Goal: Transaction & Acquisition: Book appointment/travel/reservation

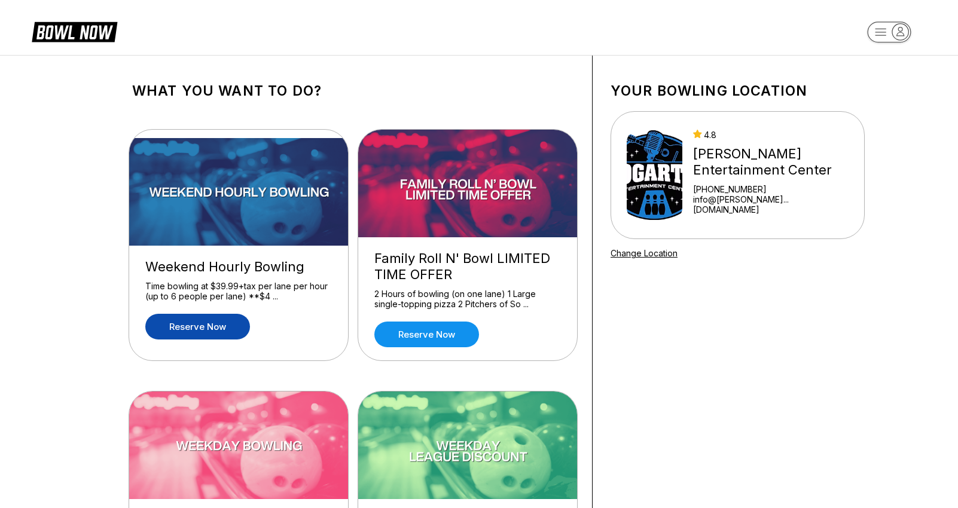
click at [179, 327] on link "Reserve now" at bounding box center [197, 327] width 105 height 26
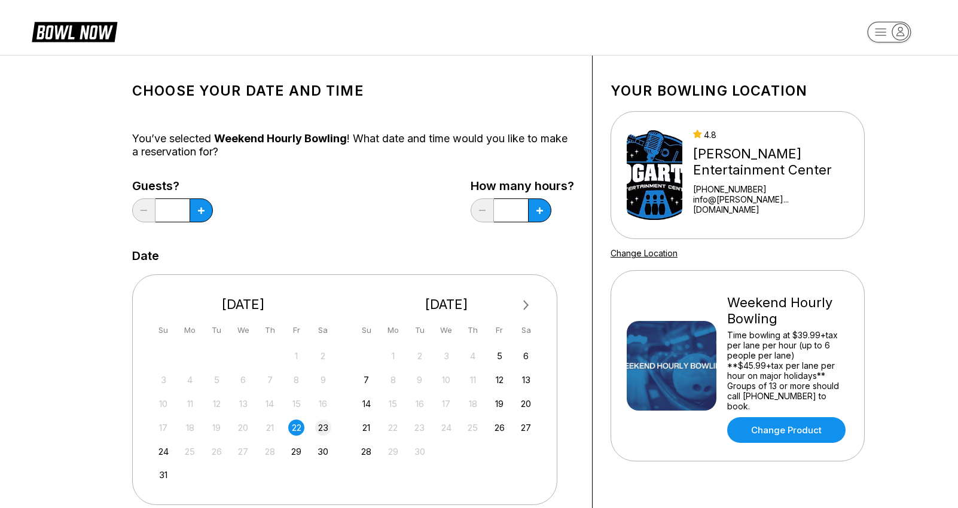
click at [325, 427] on div "23" at bounding box center [323, 428] width 16 height 16
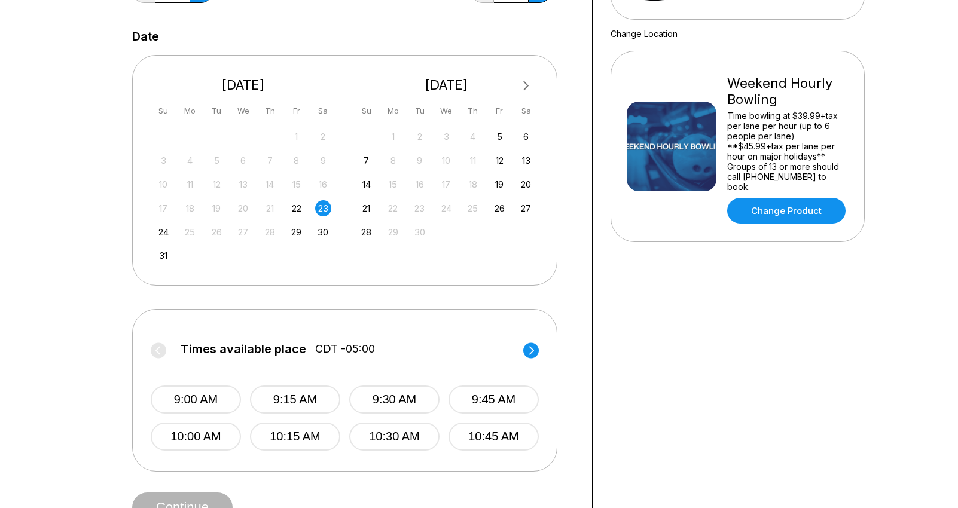
scroll to position [223, 0]
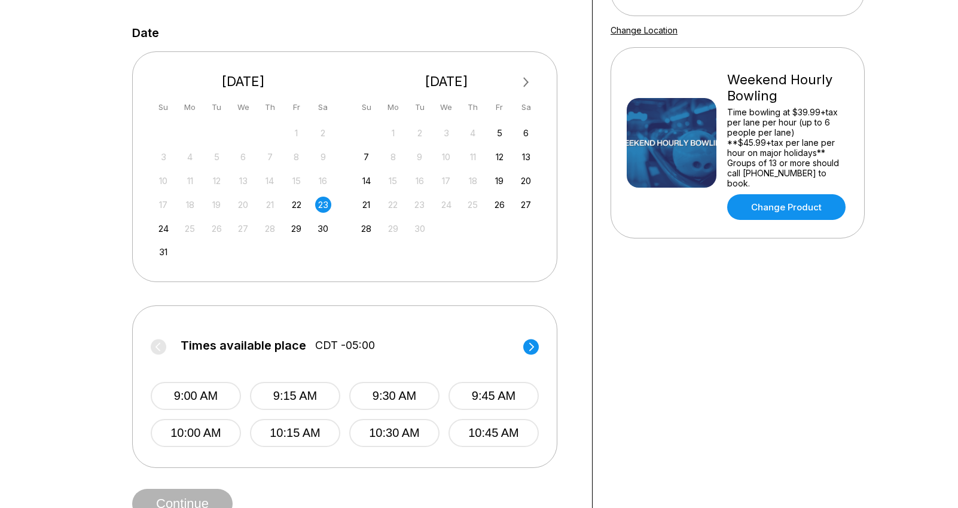
click at [531, 346] on circle at bounding box center [531, 347] width 16 height 16
click at [531, 347] on circle at bounding box center [531, 347] width 16 height 16
click at [471, 394] on button "1:45 PM" at bounding box center [494, 396] width 90 height 28
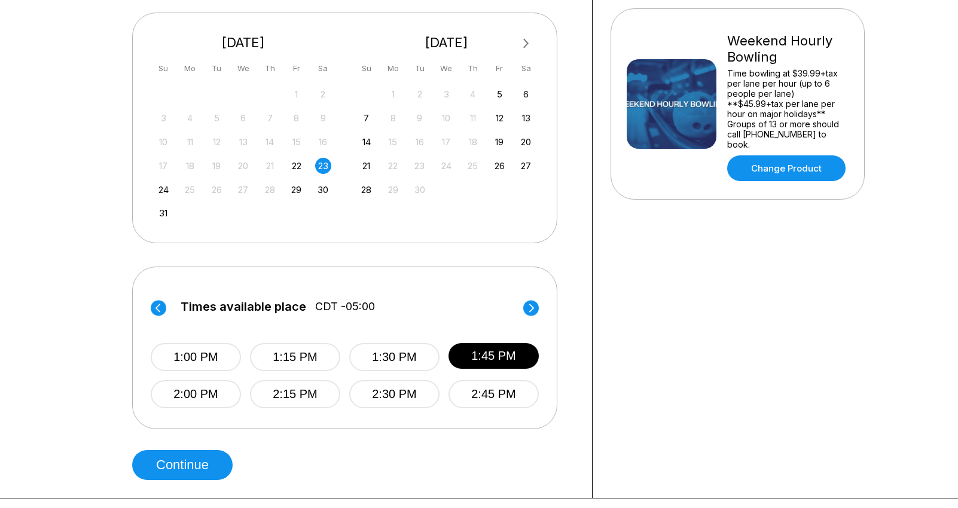
scroll to position [265, 0]
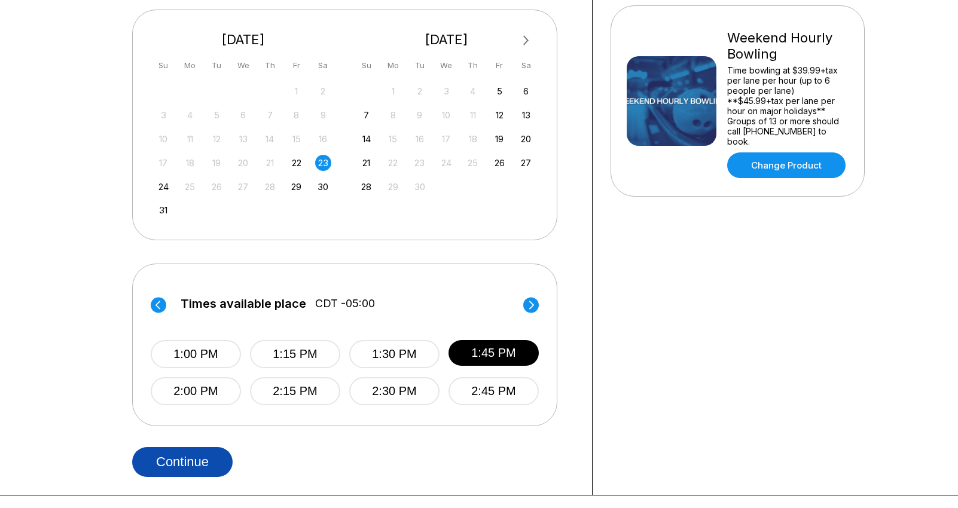
click at [218, 467] on button "Continue" at bounding box center [182, 462] width 100 height 30
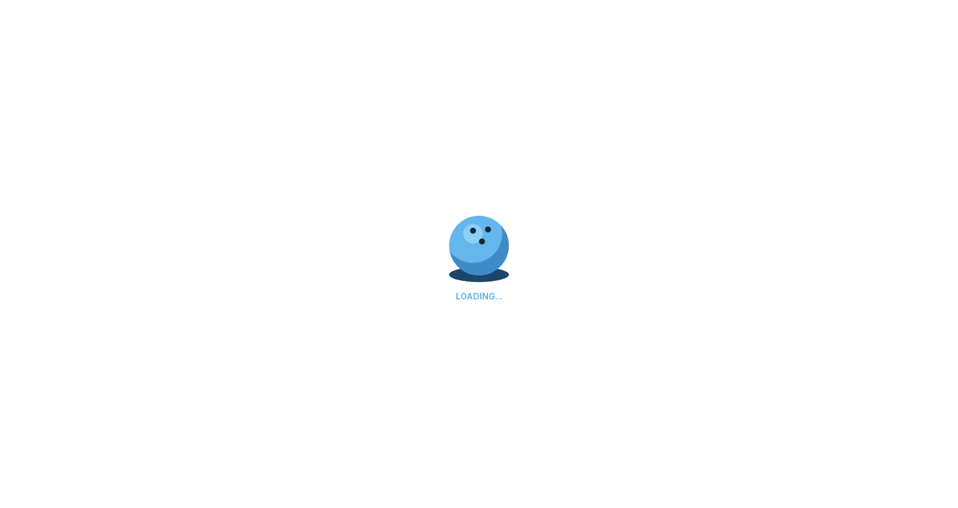
select select "**"
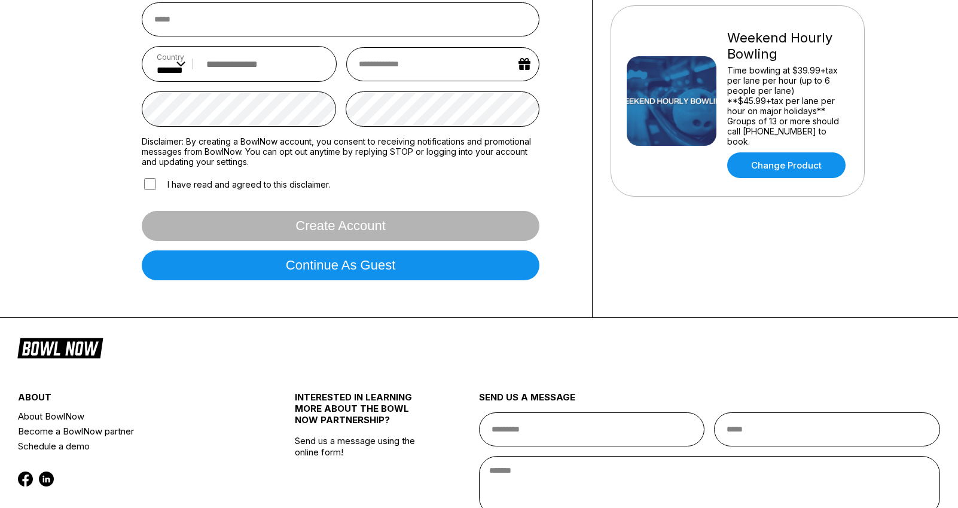
scroll to position [0, 0]
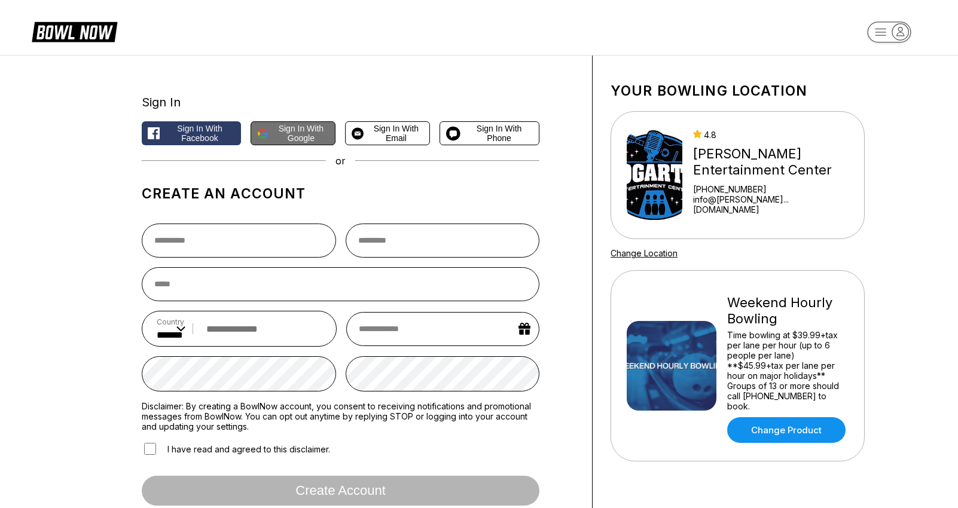
click at [291, 130] on span "Sign in with Google" at bounding box center [301, 133] width 56 height 19
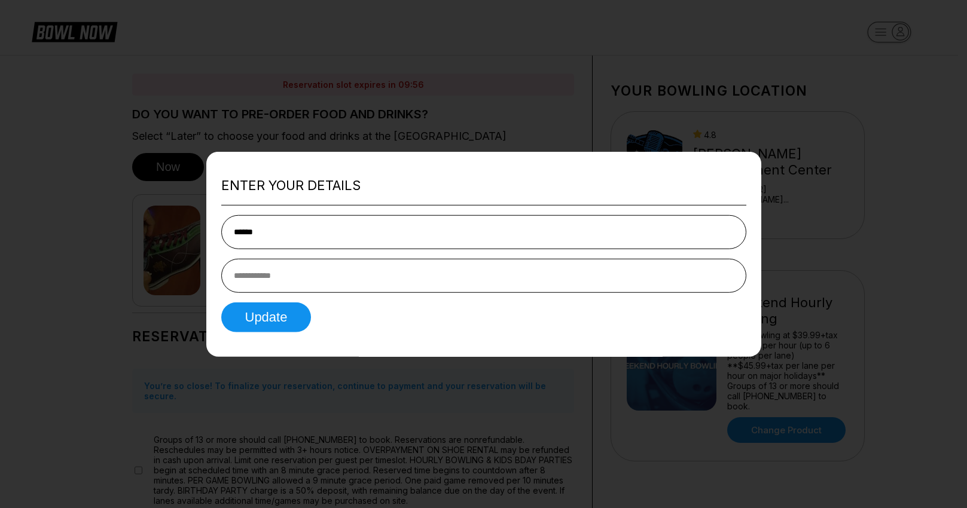
type input "******"
click at [266, 277] on input "tel" at bounding box center [483, 275] width 525 height 34
type input "**********"
click at [264, 316] on button "Update" at bounding box center [266, 317] width 90 height 30
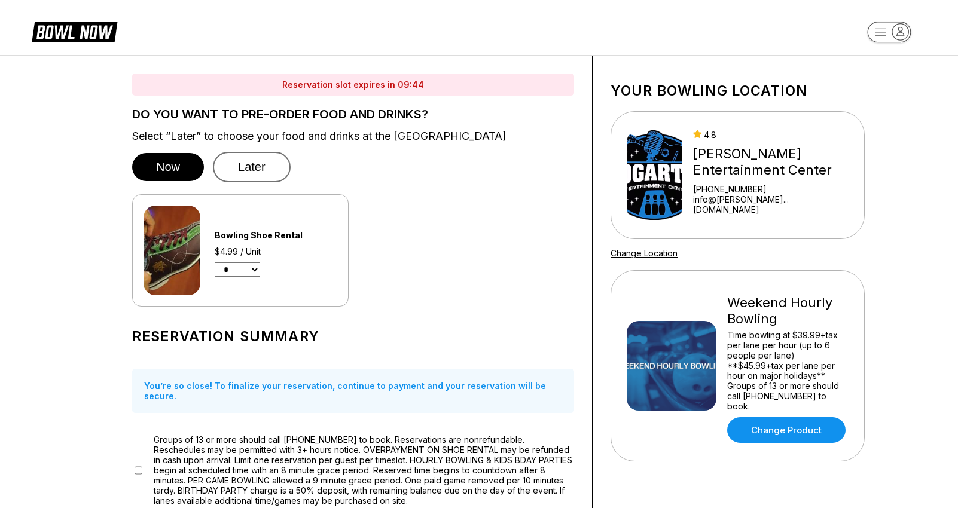
click at [272, 167] on button "Later" at bounding box center [252, 167] width 78 height 31
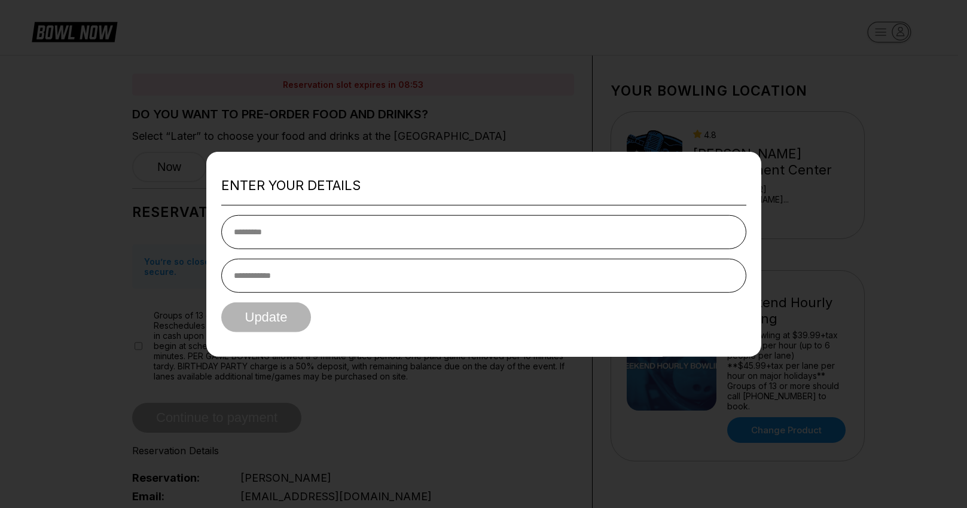
click at [521, 36] on div at bounding box center [483, 254] width 967 height 508
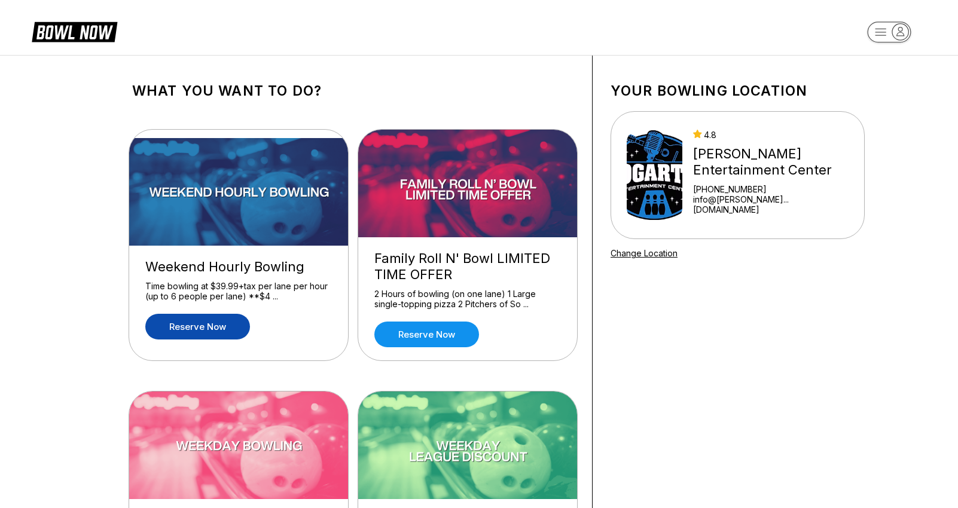
click at [198, 319] on link "Reserve now" at bounding box center [197, 327] width 105 height 26
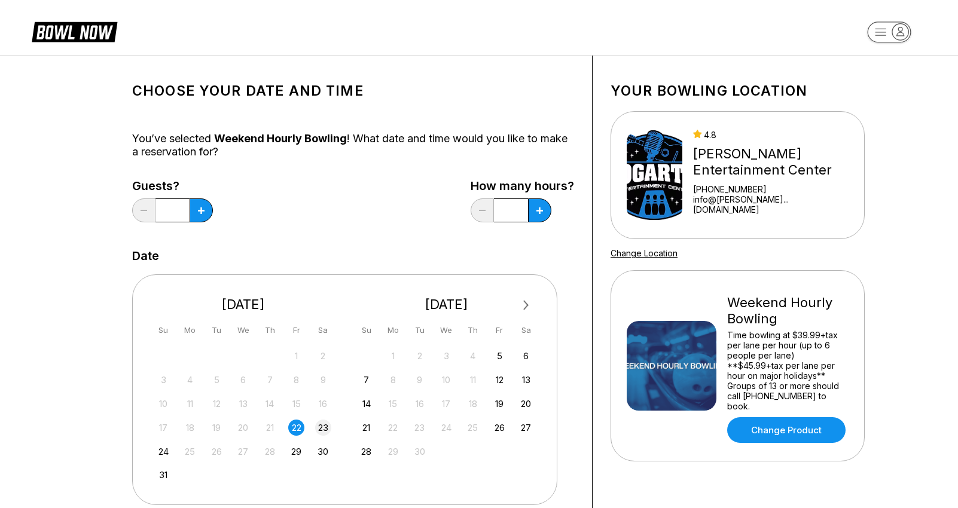
click at [324, 429] on div "23" at bounding box center [323, 428] width 16 height 16
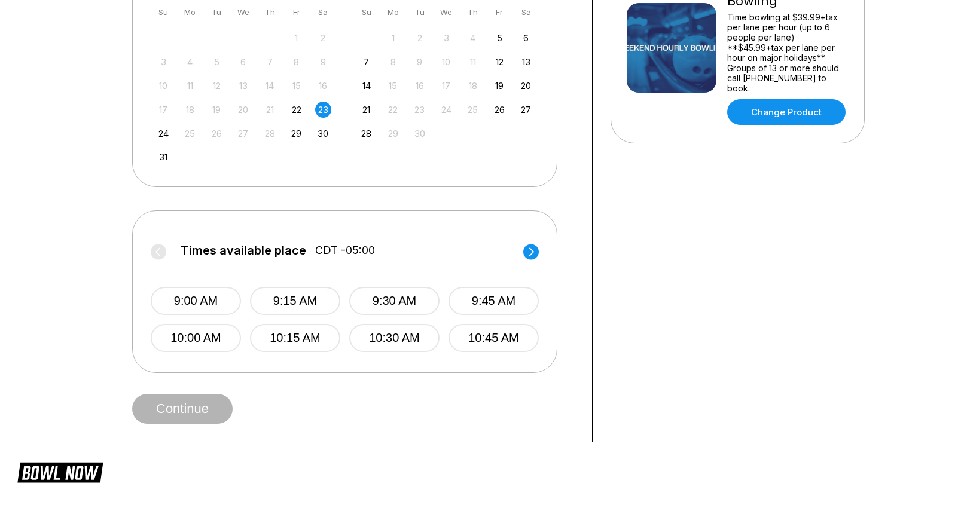
scroll to position [320, 0]
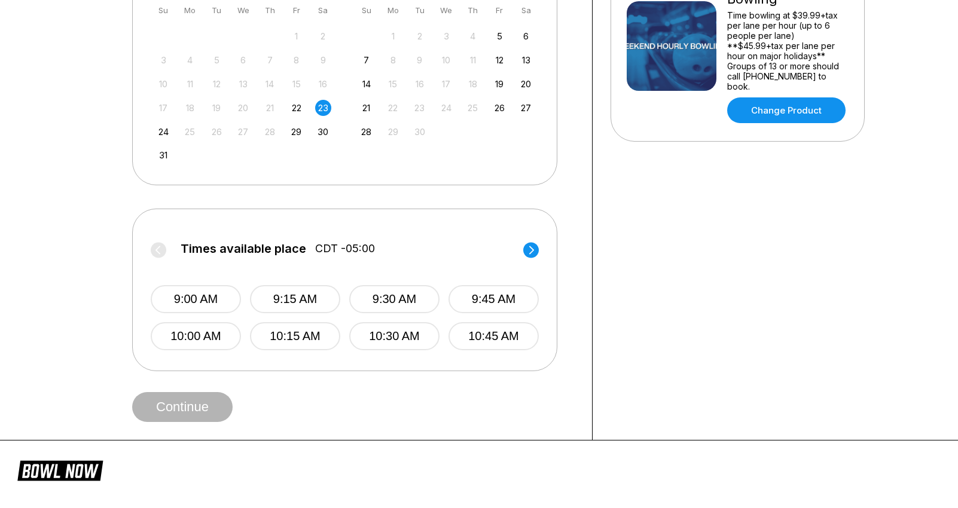
click at [532, 249] on icon at bounding box center [531, 250] width 5 height 8
click at [532, 251] on icon at bounding box center [531, 250] width 5 height 8
click at [467, 304] on button "1:45 PM" at bounding box center [494, 299] width 90 height 28
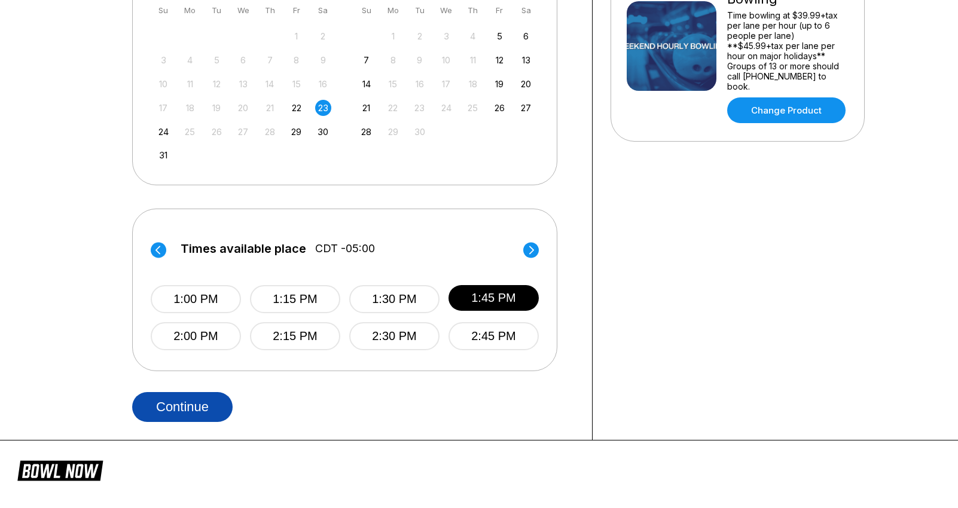
click at [221, 409] on button "Continue" at bounding box center [182, 407] width 100 height 30
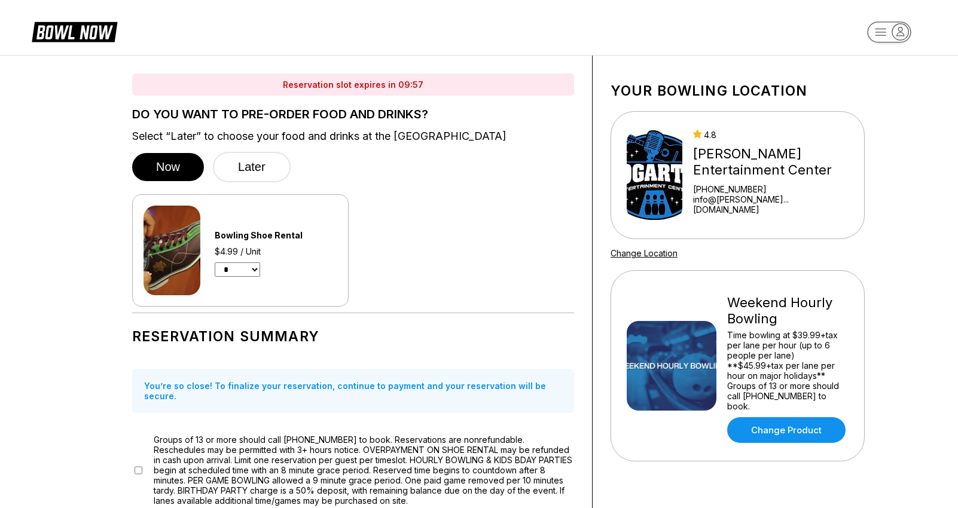
click at [257, 271] on select "* * * * * * * * * * ** ** **" at bounding box center [237, 270] width 45 height 14
click at [215, 263] on select "* * * * * * * * * * ** ** **" at bounding box center [237, 270] width 45 height 14
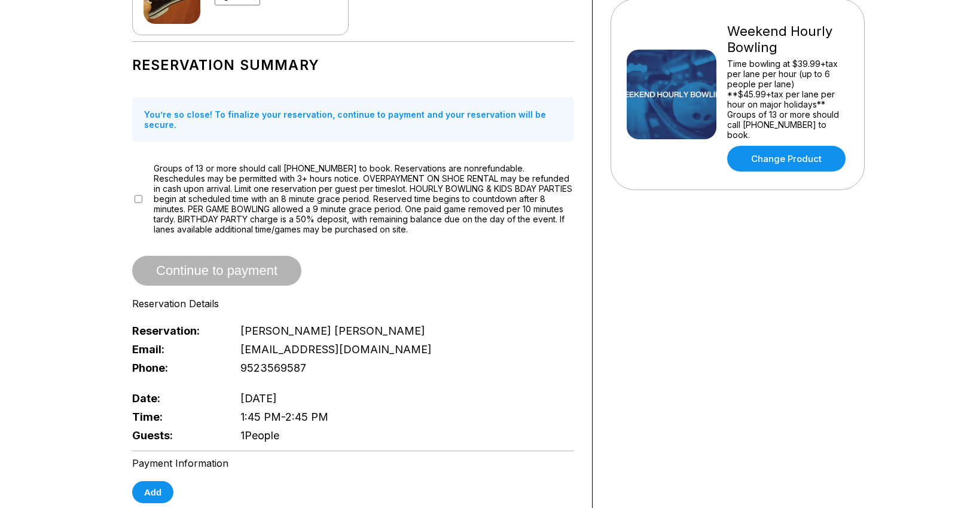
scroll to position [278, 0]
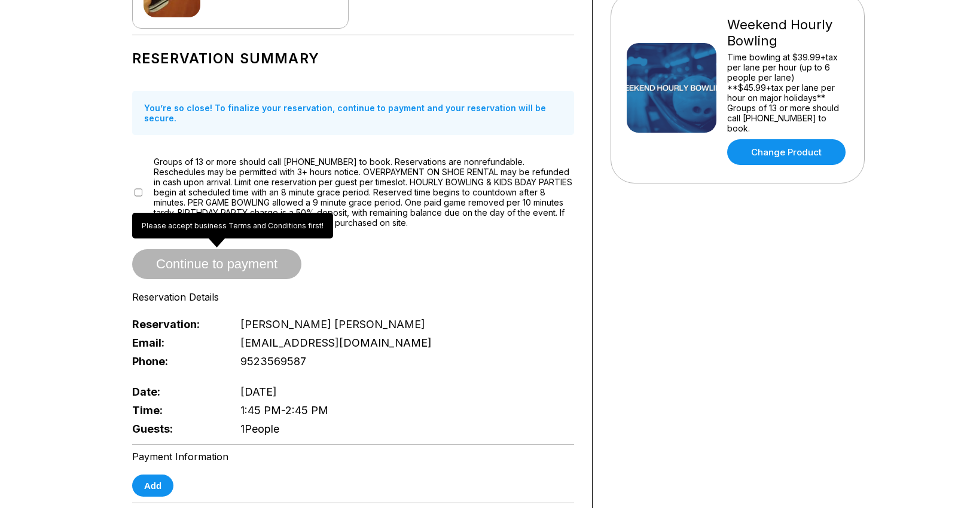
click at [236, 259] on span "Continue to payment" at bounding box center [216, 265] width 169 height 12
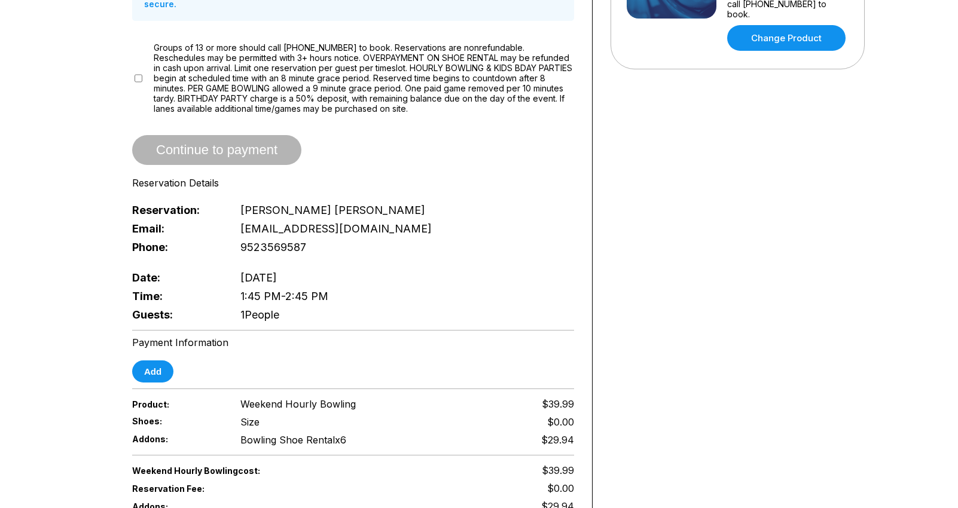
scroll to position [412, 0]
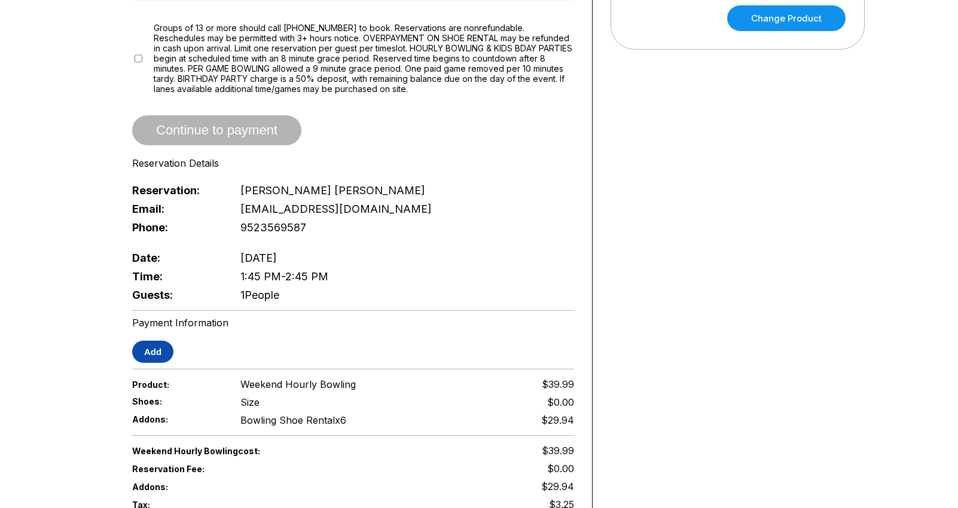
click at [147, 348] on button "Add" at bounding box center [152, 352] width 41 height 22
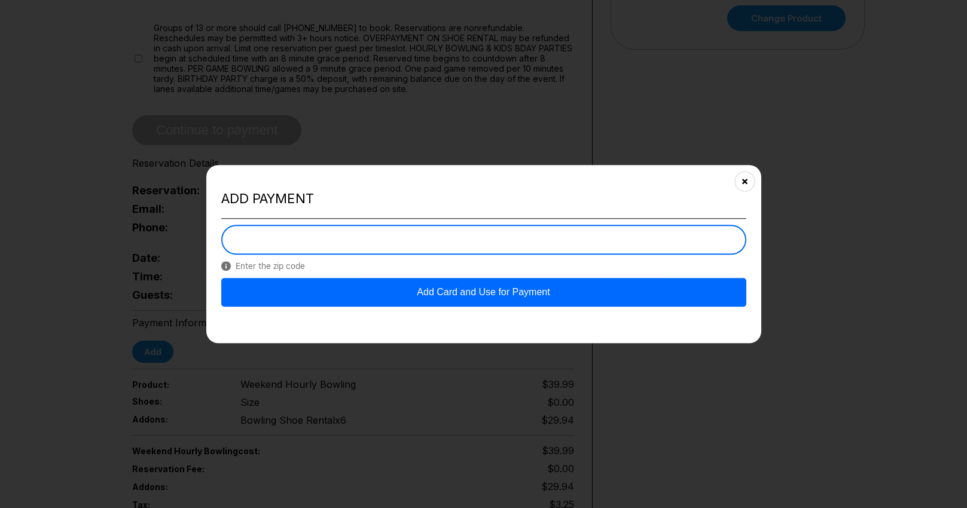
click at [645, 300] on button "Add Card and Use for Payment" at bounding box center [483, 292] width 525 height 29
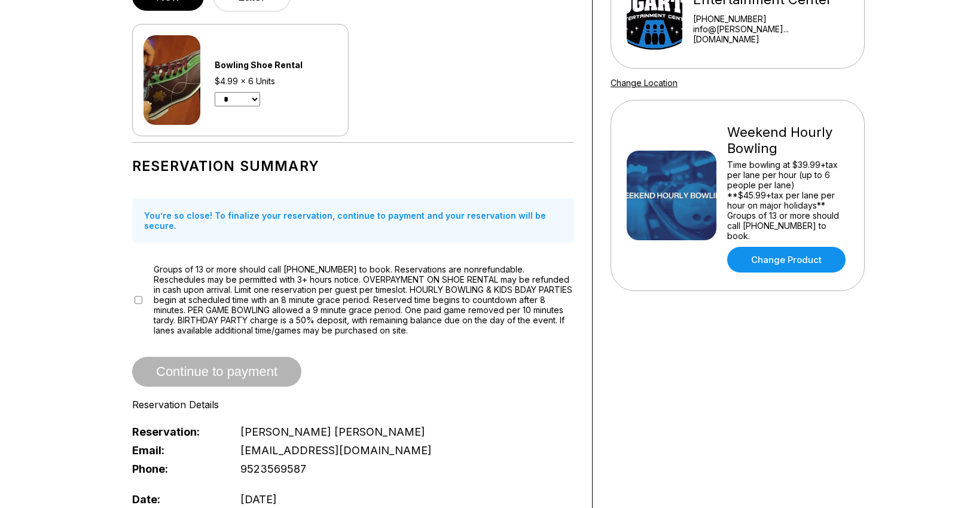
scroll to position [169, 0]
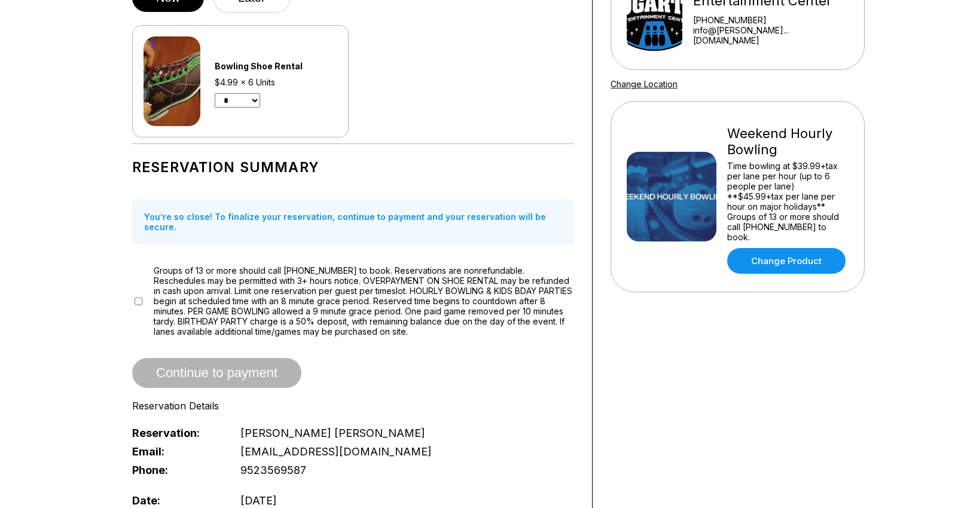
click at [252, 102] on select "* * * * * * * * * * ** ** **" at bounding box center [237, 100] width 45 height 14
select select "*"
click at [215, 93] on select "* * * * * * * * * * ** ** **" at bounding box center [237, 100] width 45 height 14
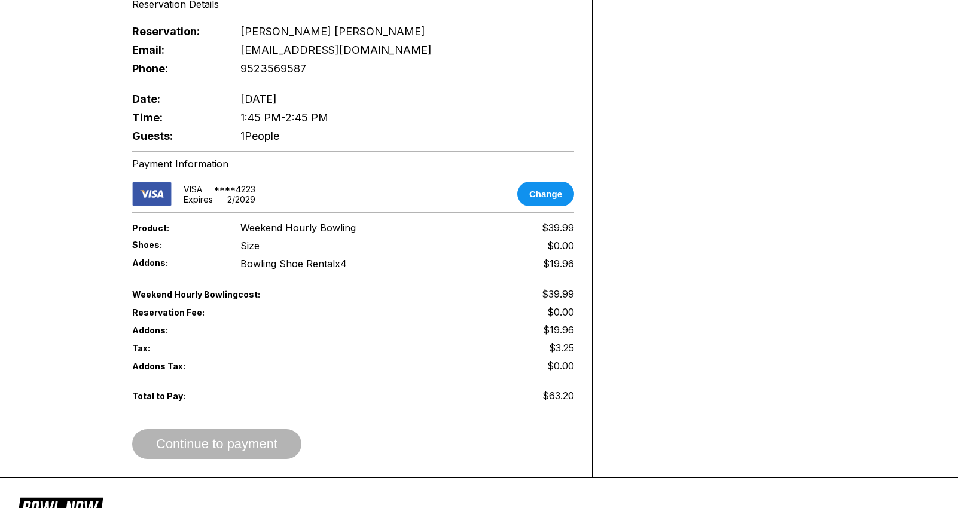
scroll to position [577, 0]
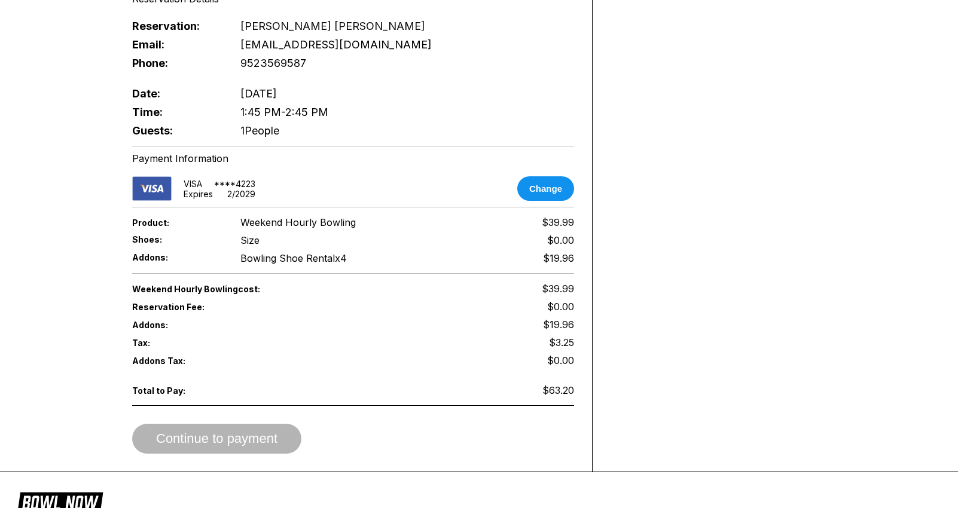
click at [272, 435] on div "Continue to payment" at bounding box center [353, 439] width 442 height 30
click at [258, 431] on div "Continue to payment" at bounding box center [353, 439] width 442 height 30
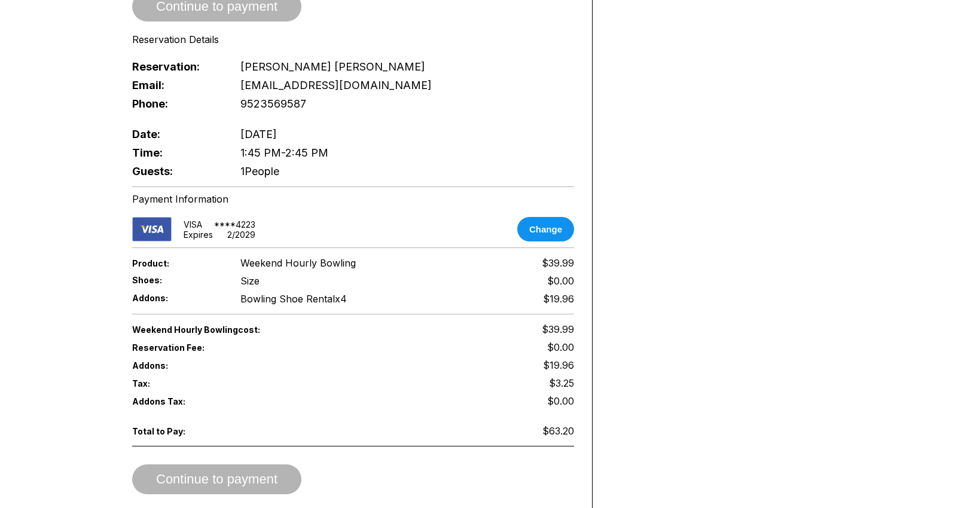
scroll to position [526, 0]
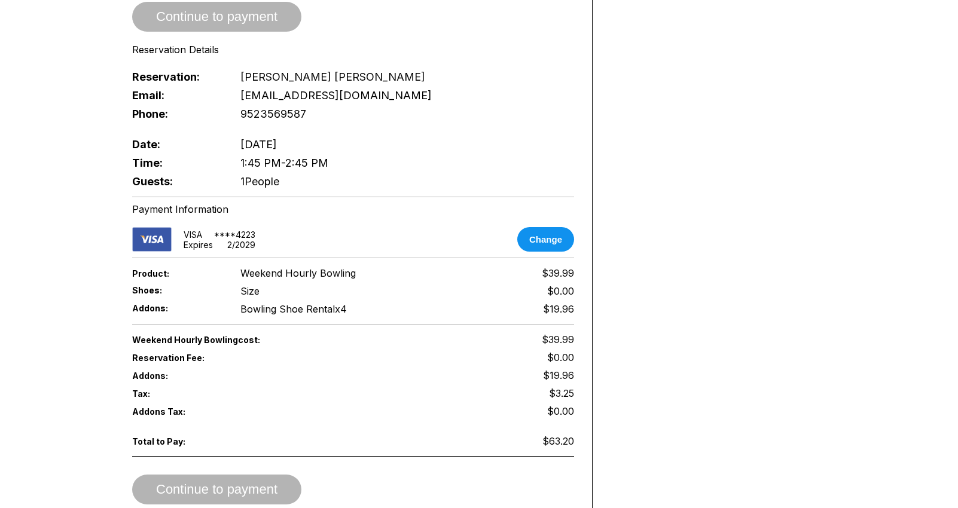
click at [182, 227] on div "VISA **** 4223 Expires 2 / 2029" at bounding box center [193, 239] width 123 height 25
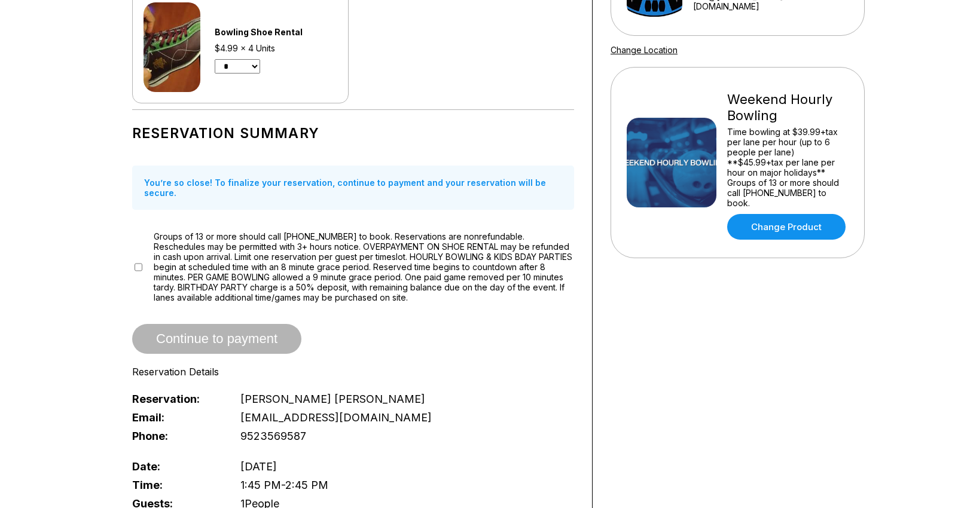
scroll to position [190, 0]
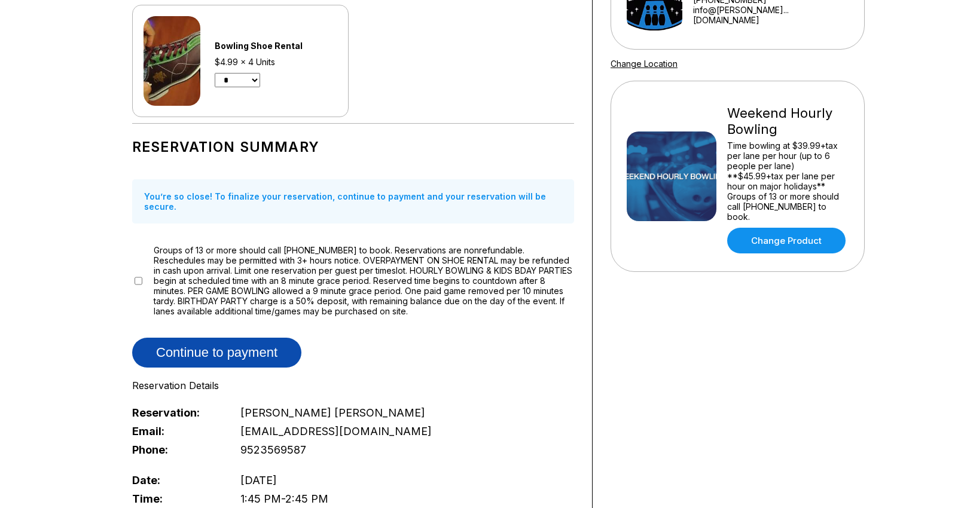
click at [261, 347] on button "Continue to payment" at bounding box center [216, 353] width 169 height 30
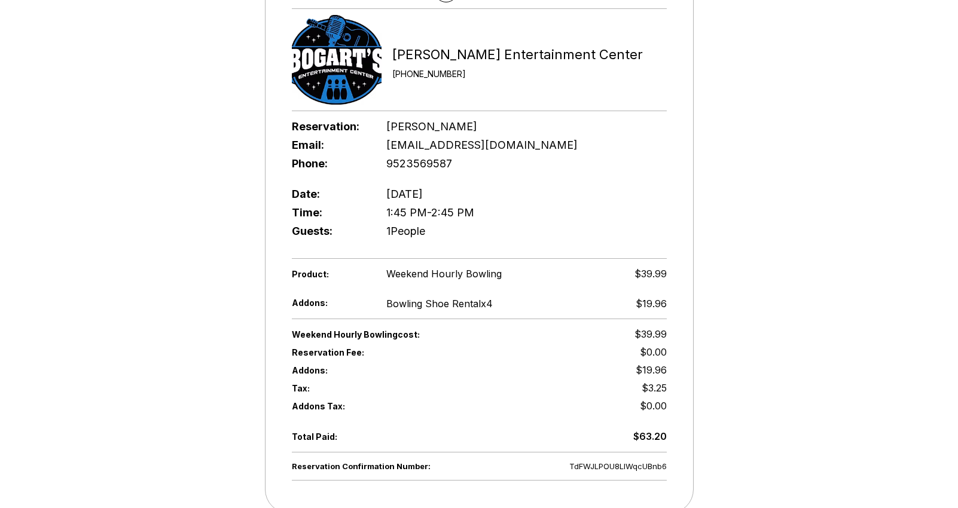
scroll to position [203, 0]
